Goal: Find specific page/section: Find specific page/section

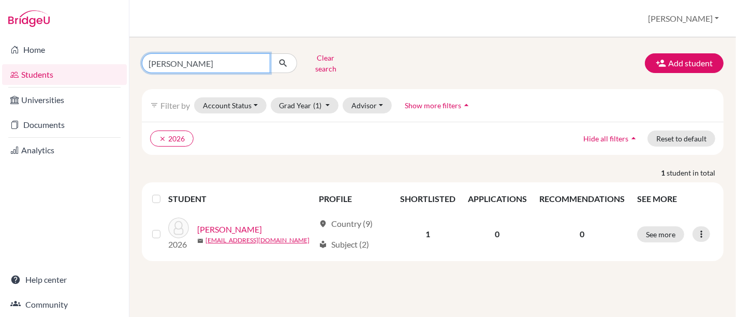
click at [187, 61] on input "[PERSON_NAME]" at bounding box center [206, 63] width 128 height 20
type input "L"
type input "max"
click button "submit" at bounding box center [283, 63] width 27 height 20
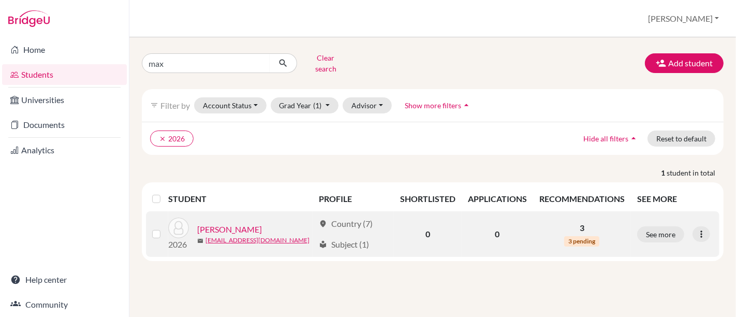
click at [224, 223] on link "[PERSON_NAME]" at bounding box center [229, 229] width 65 height 12
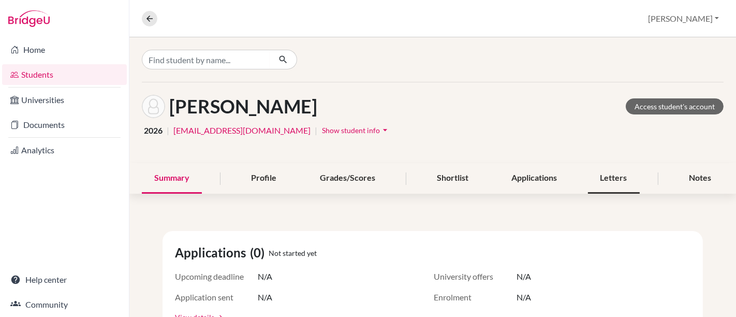
click at [592, 180] on div "Letters" at bounding box center [614, 178] width 52 height 31
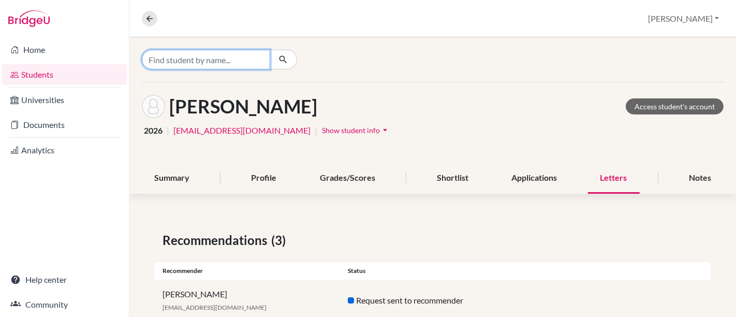
click at [257, 55] on input "Find student by name..." at bounding box center [206, 60] width 128 height 20
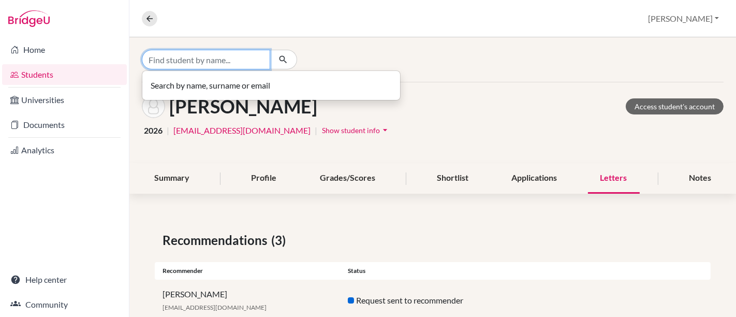
paste input "Juny"
type input "Juny"
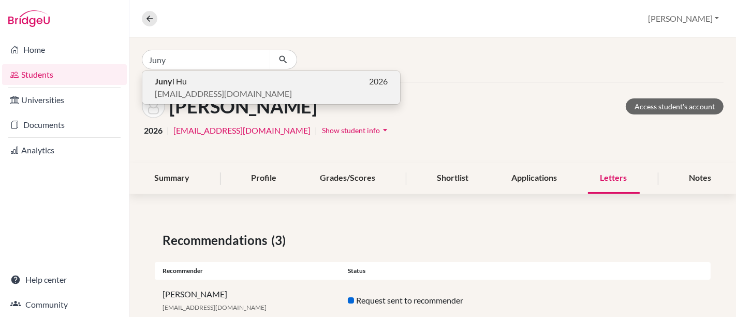
click at [198, 80] on p "Juny i Hu 2026" at bounding box center [271, 81] width 233 height 12
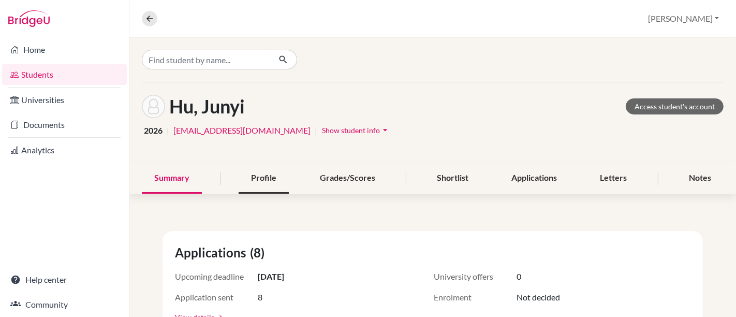
scroll to position [19, 0]
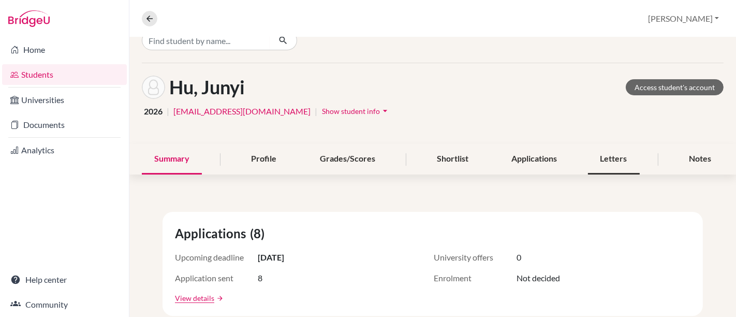
click at [616, 155] on div "Letters" at bounding box center [614, 159] width 52 height 31
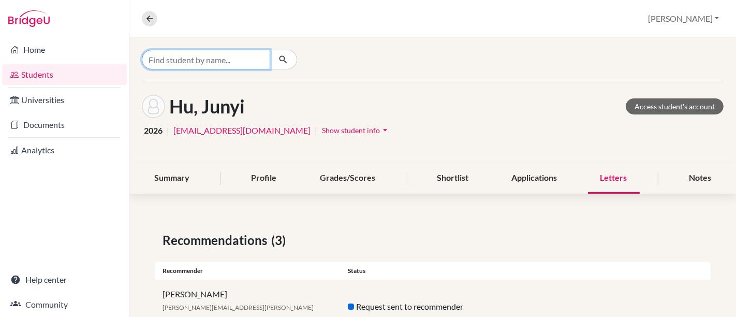
click at [259, 62] on input "Find student by name..." at bounding box center [206, 60] width 128 height 20
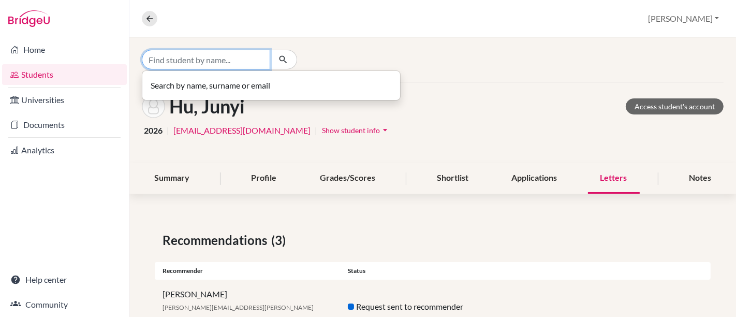
paste input "Ziyi"
type input "Ziyi"
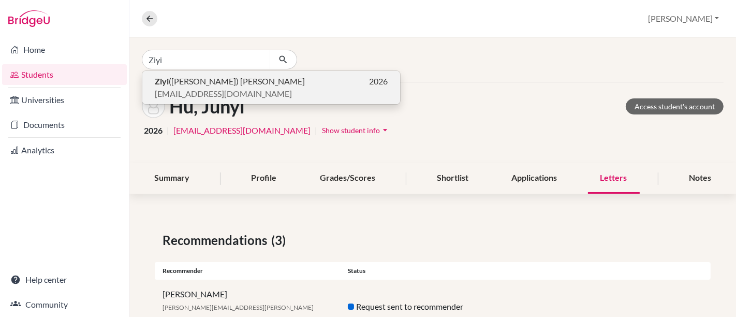
click at [202, 78] on span "Ziyi ([PERSON_NAME]) [PERSON_NAME]" at bounding box center [230, 81] width 150 height 12
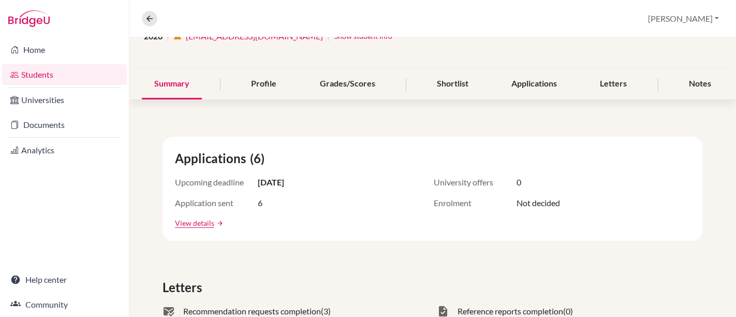
scroll to position [92, 0]
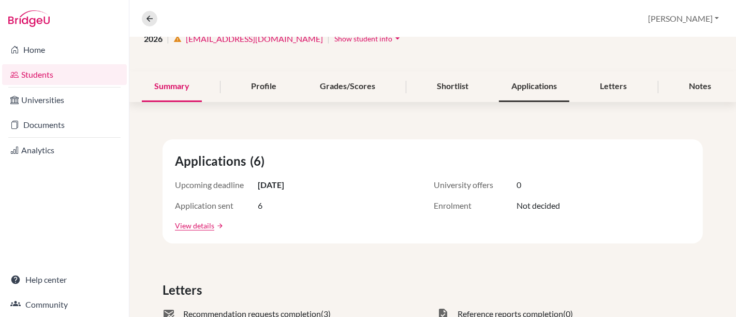
click at [538, 88] on div "Applications" at bounding box center [534, 86] width 70 height 31
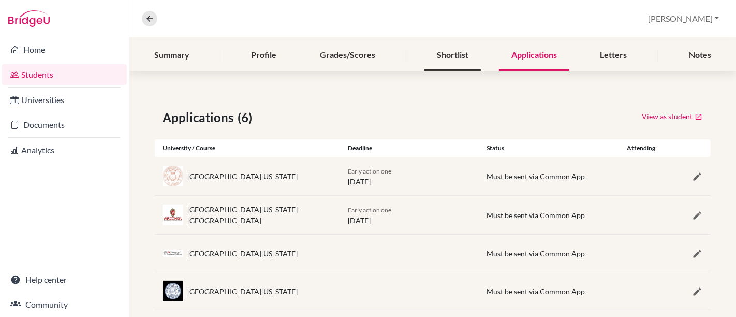
scroll to position [124, 0]
click at [609, 42] on div "Letters" at bounding box center [614, 54] width 52 height 31
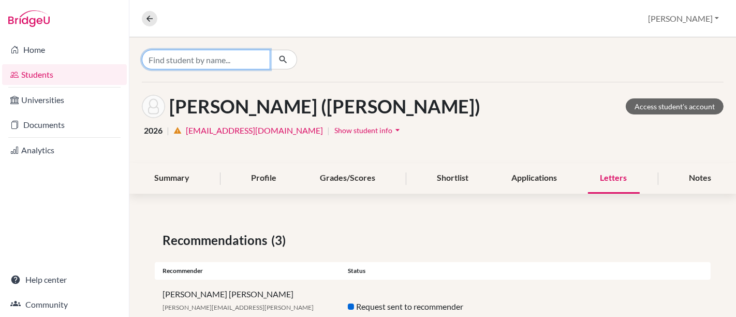
click at [212, 65] on input "Find student by name..." at bounding box center [206, 60] width 128 height 20
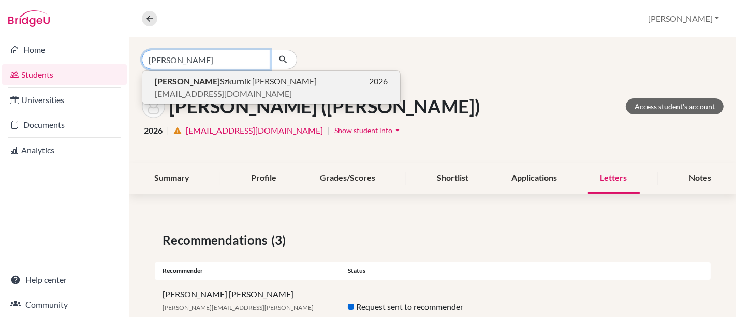
type input "[PERSON_NAME]"
click at [195, 85] on b "[PERSON_NAME]" at bounding box center [187, 81] width 65 height 10
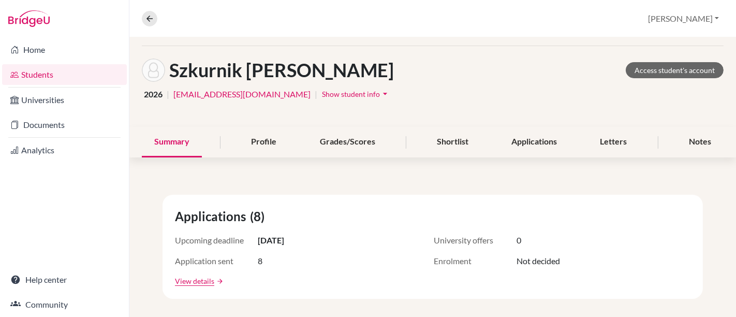
scroll to position [37, 0]
click at [610, 136] on div "Letters" at bounding box center [614, 141] width 52 height 31
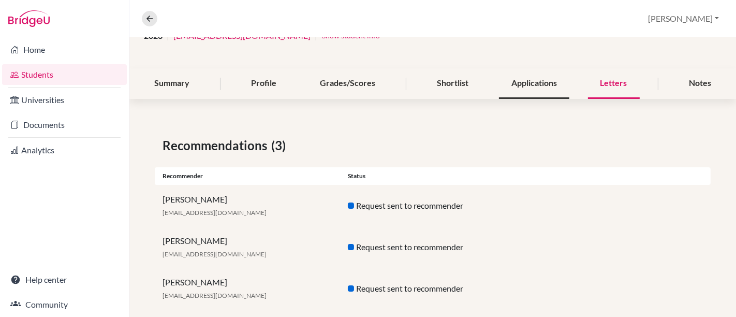
scroll to position [65, 0]
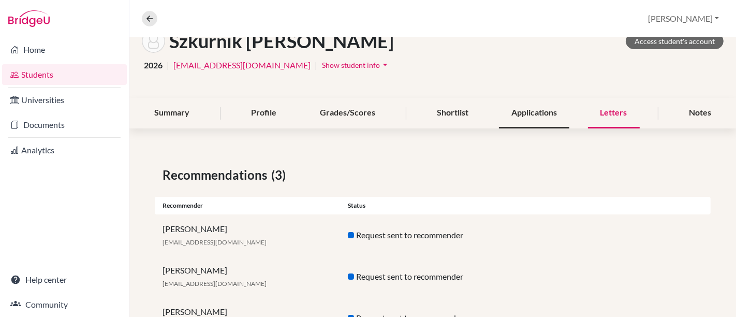
click at [528, 112] on div "Applications" at bounding box center [534, 113] width 70 height 31
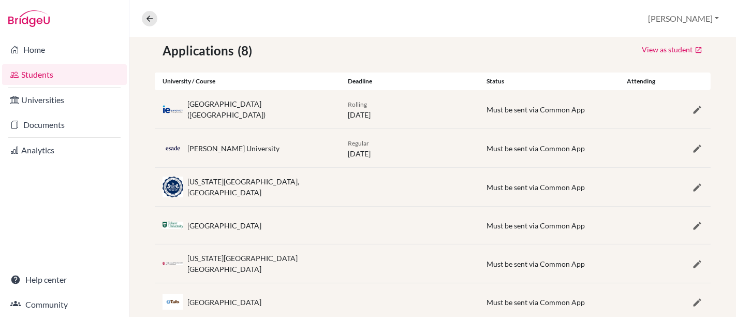
scroll to position [191, 0]
